Goal: Task Accomplishment & Management: Manage account settings

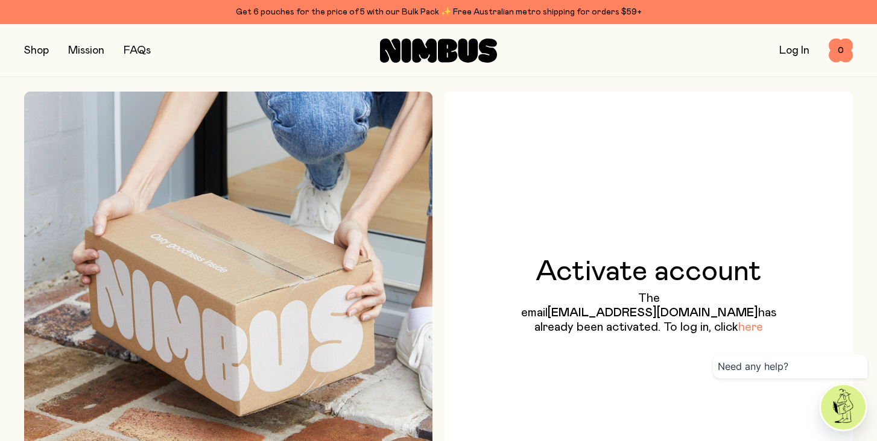
click at [738, 334] on link "here" at bounding box center [750, 327] width 25 height 12
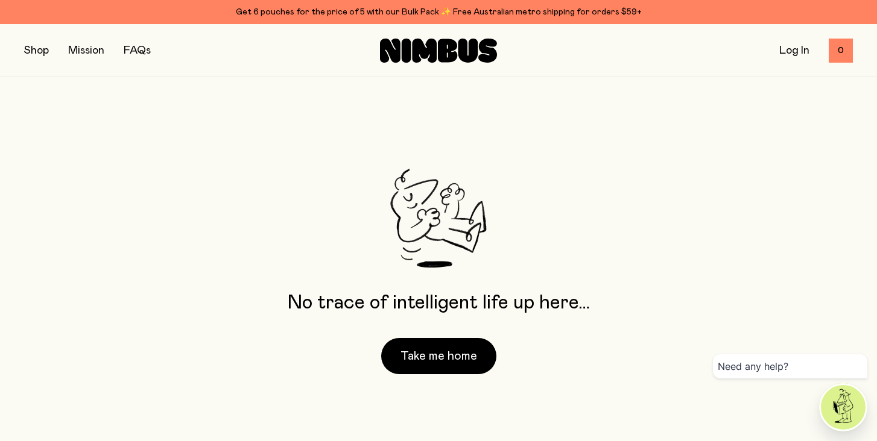
click at [794, 54] on link "Log In" at bounding box center [794, 50] width 30 height 11
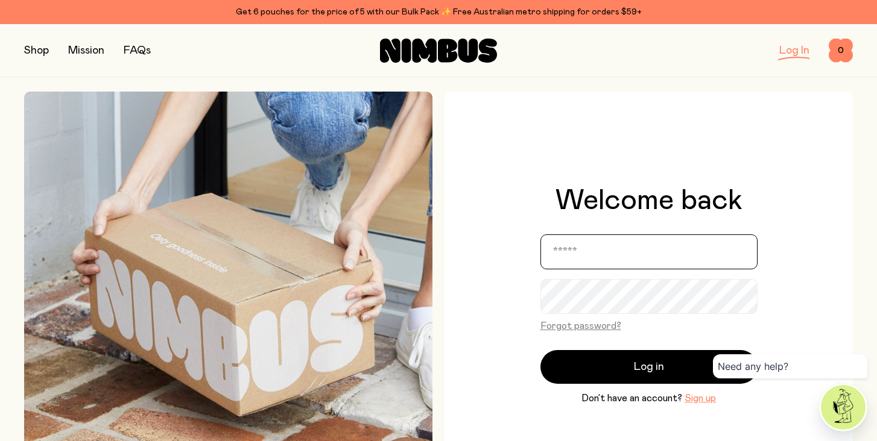
click at [602, 256] on input "email" at bounding box center [648, 252] width 217 height 35
type input "**********"
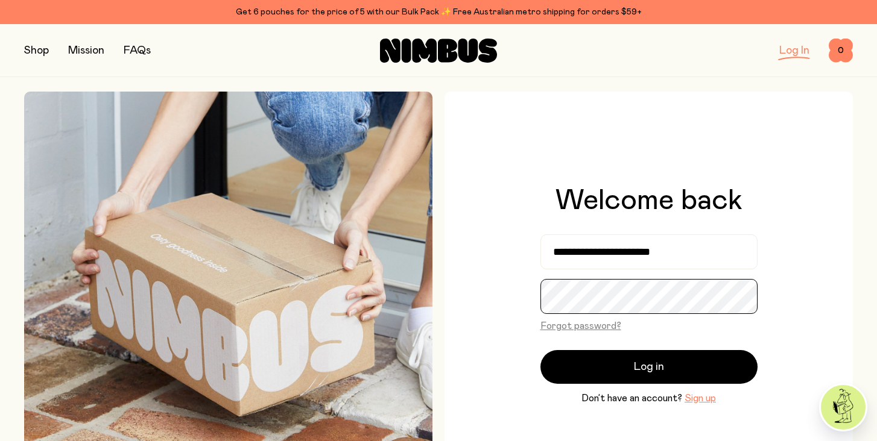
click at [540, 350] on button "Log in" at bounding box center [648, 367] width 217 height 34
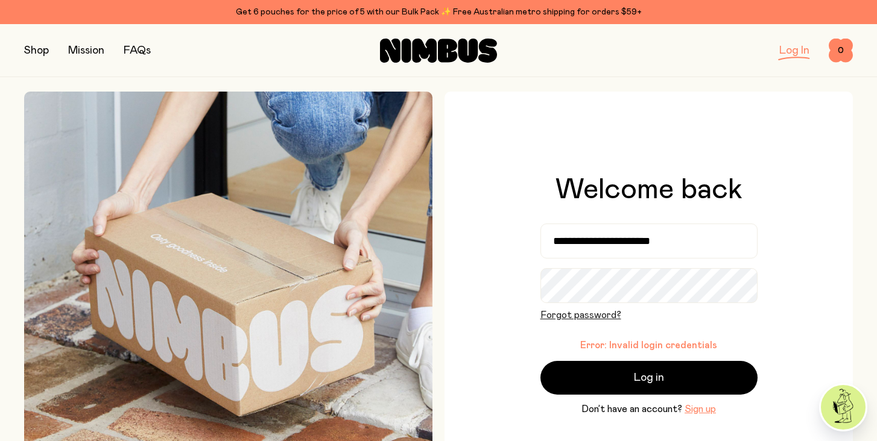
click at [596, 315] on button "Forgot password?" at bounding box center [580, 315] width 81 height 14
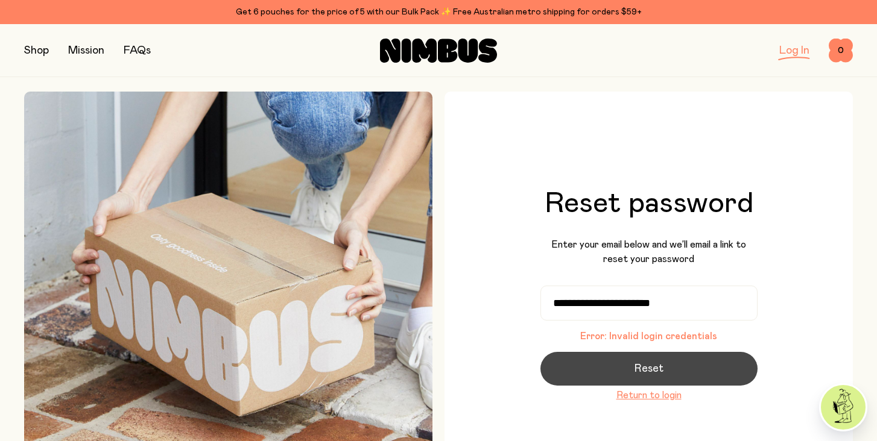
click at [649, 374] on span "Reset" at bounding box center [648, 369] width 29 height 17
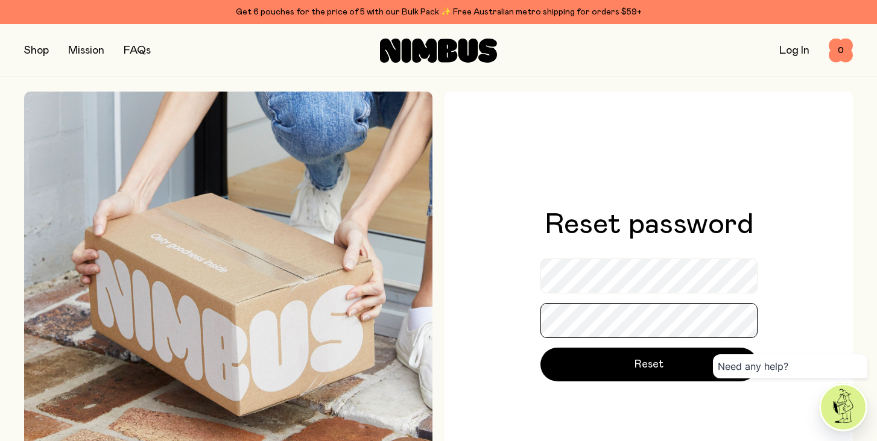
click at [540, 348] on button "Reset" at bounding box center [648, 365] width 217 height 34
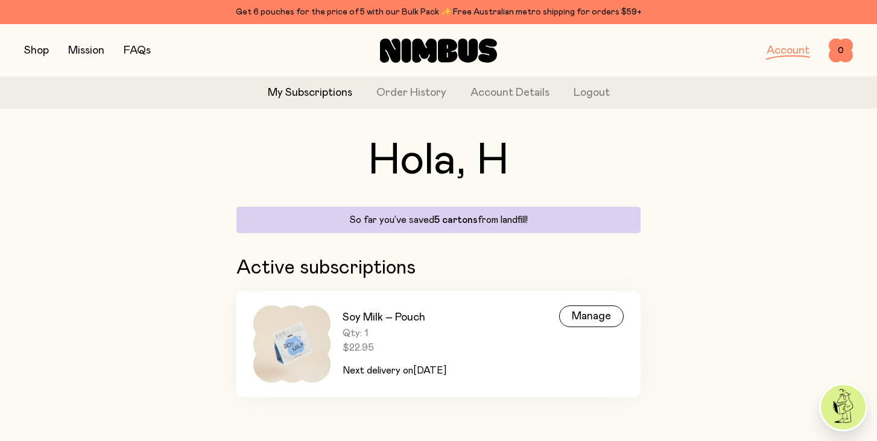
scroll to position [31, 0]
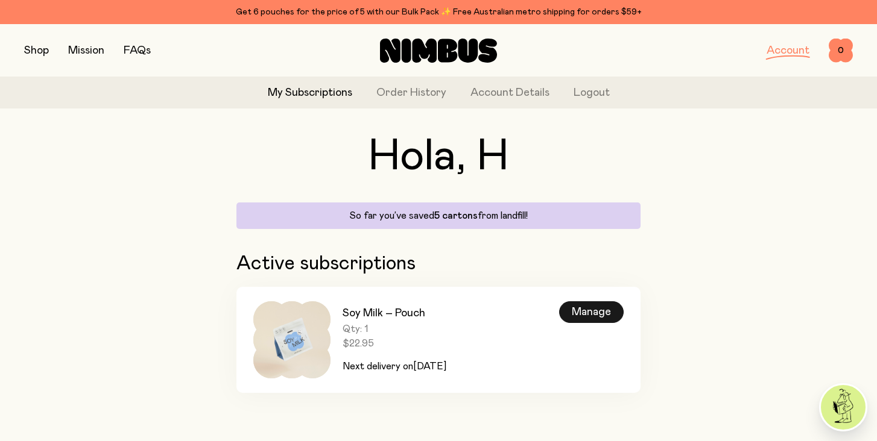
click at [592, 314] on div "Manage" at bounding box center [591, 313] width 65 height 22
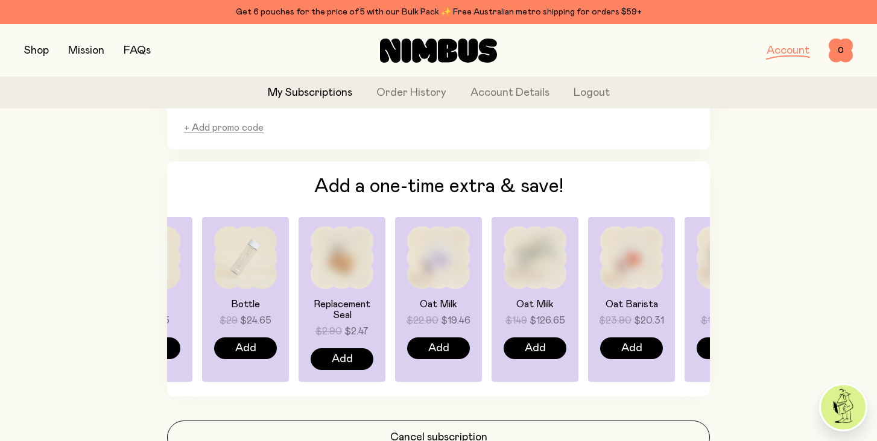
scroll to position [931, 0]
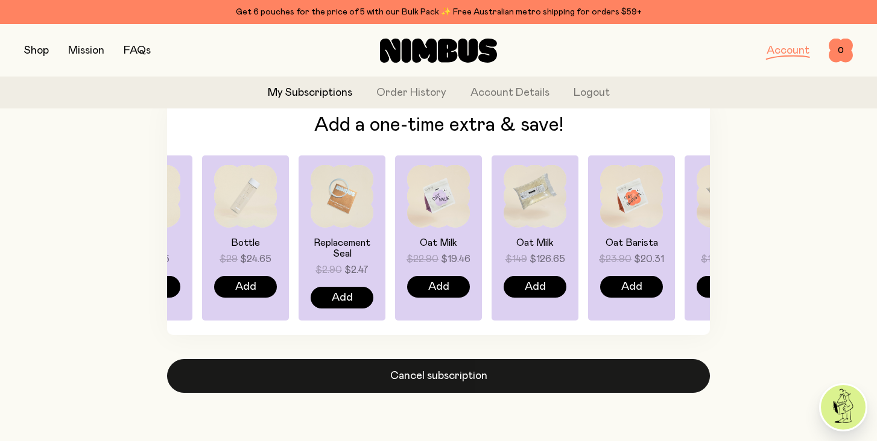
click at [434, 382] on button "Cancel subscription" at bounding box center [438, 376] width 543 height 34
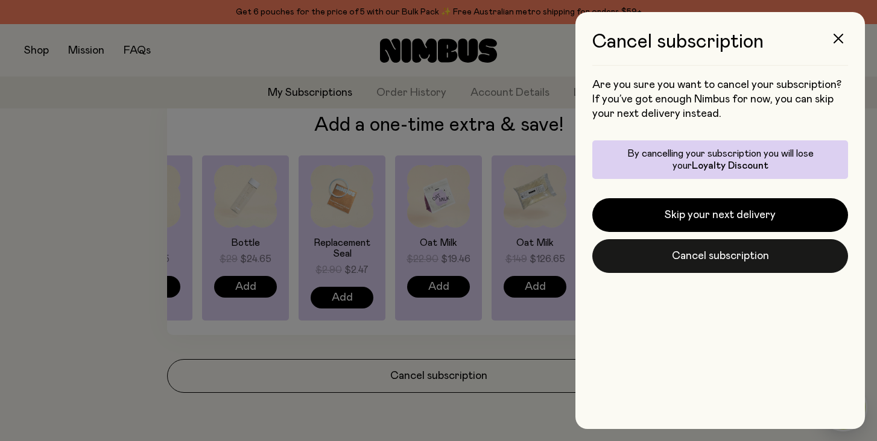
click at [706, 256] on button "Cancel subscription" at bounding box center [720, 256] width 256 height 34
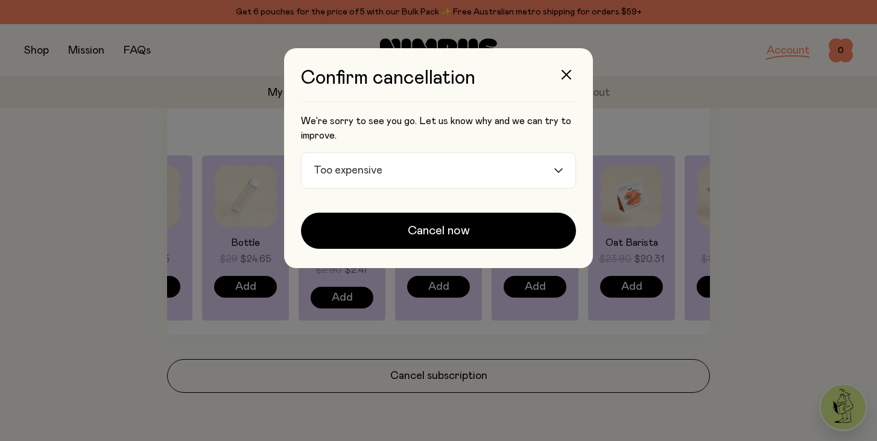
click at [476, 166] on input "Search for option" at bounding box center [470, 170] width 166 height 35
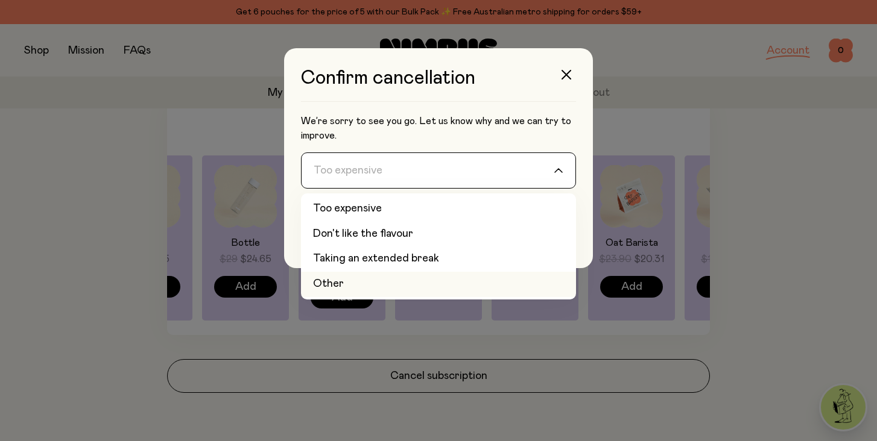
click at [379, 282] on li "Other" at bounding box center [438, 284] width 275 height 25
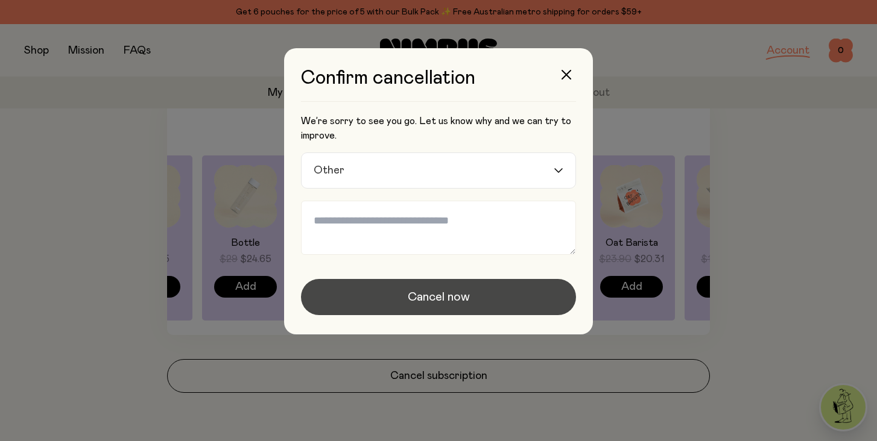
click at [438, 294] on span "Cancel now" at bounding box center [439, 297] width 62 height 17
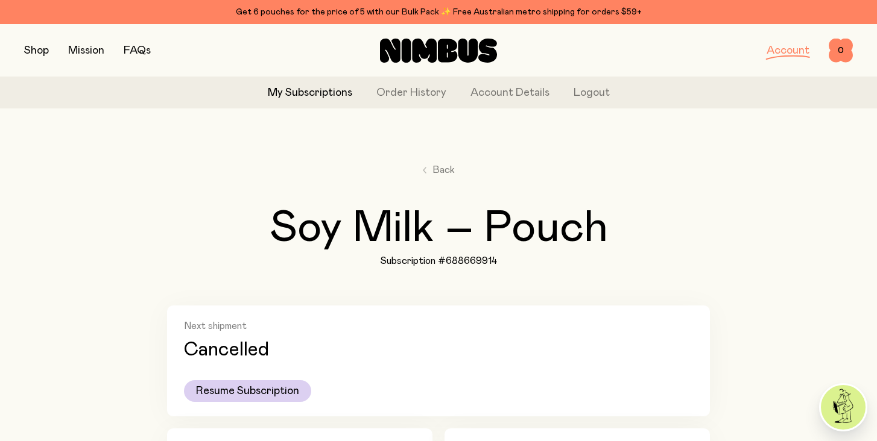
scroll to position [0, 0]
